Goal: Find specific page/section: Find specific page/section

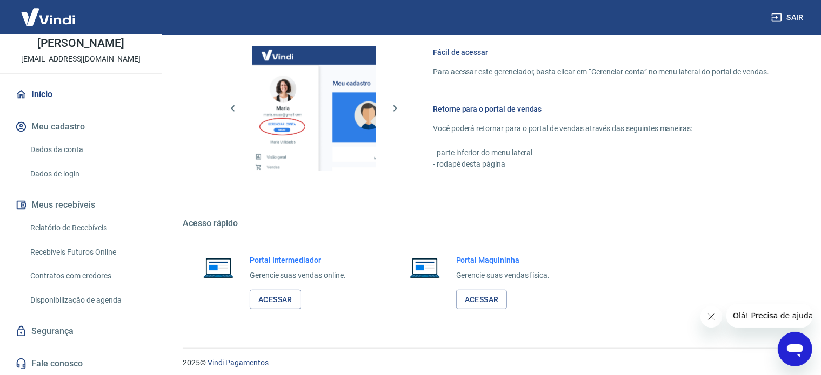
scroll to position [589, 0]
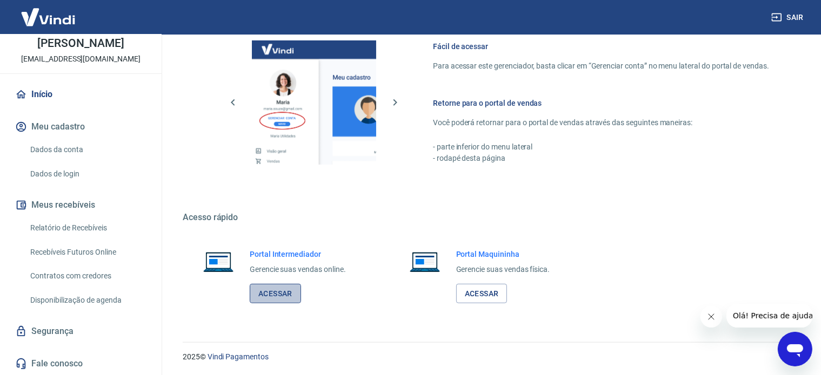
click at [273, 291] on link "Acessar" at bounding box center [275, 294] width 51 height 20
click at [280, 293] on link "Acessar" at bounding box center [275, 294] width 51 height 20
